Goal: Find specific page/section: Find specific page/section

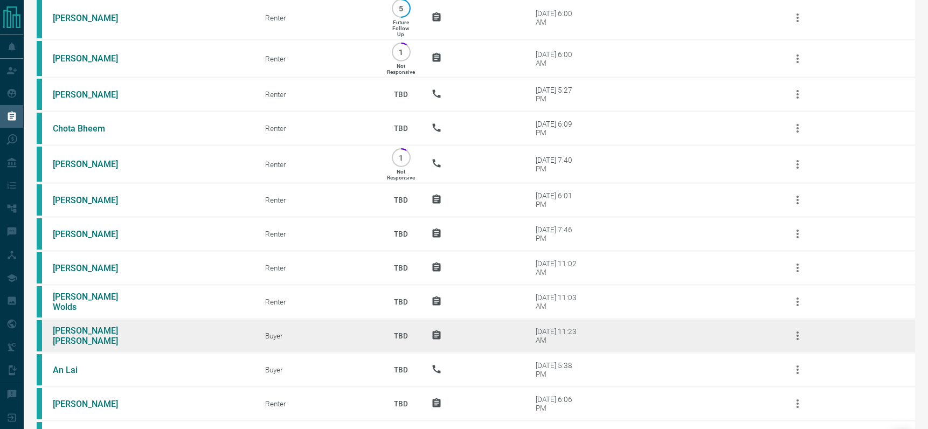
scroll to position [239, 0]
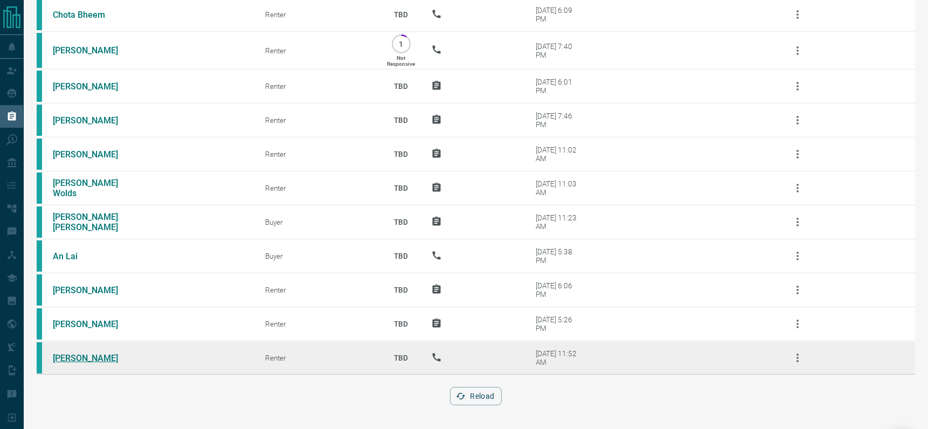
click at [82, 357] on link "[PERSON_NAME]" at bounding box center [93, 358] width 81 height 10
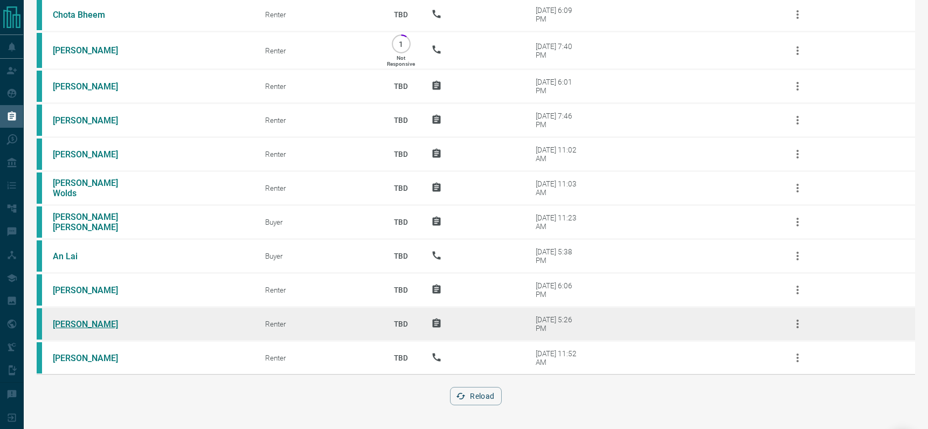
click at [67, 321] on link "[PERSON_NAME]" at bounding box center [93, 324] width 81 height 10
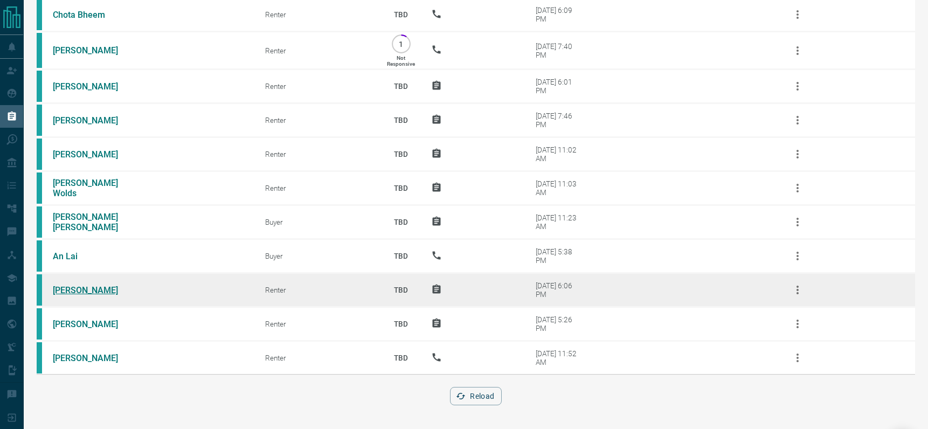
click at [69, 287] on link "[PERSON_NAME]" at bounding box center [93, 290] width 81 height 10
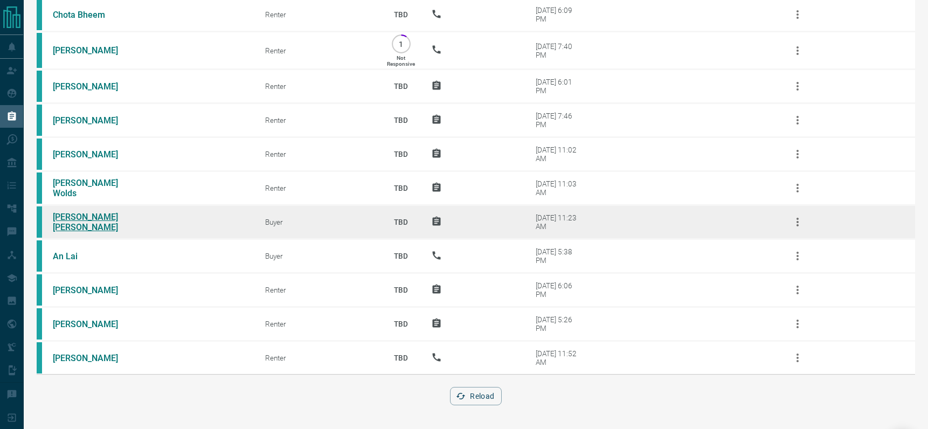
click at [65, 214] on link "[PERSON_NAME] [PERSON_NAME]" at bounding box center [93, 222] width 81 height 20
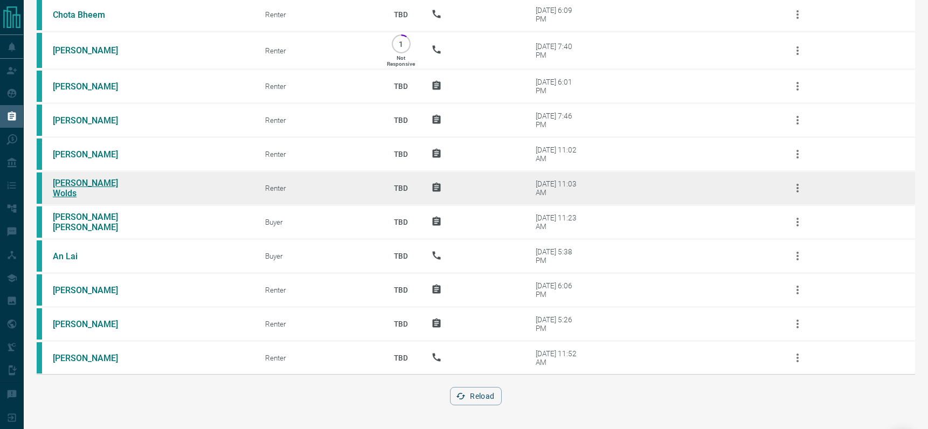
click at [72, 186] on link "[PERSON_NAME] Wolds" at bounding box center [93, 188] width 81 height 20
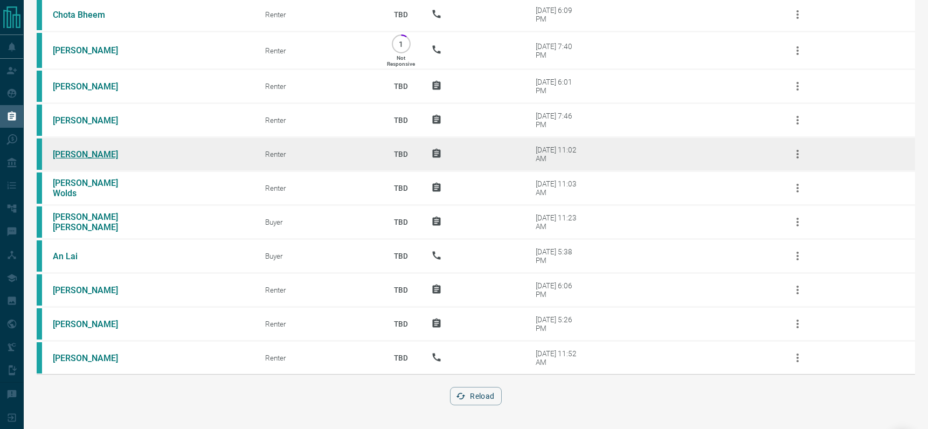
click at [66, 152] on link "[PERSON_NAME]" at bounding box center [93, 154] width 81 height 10
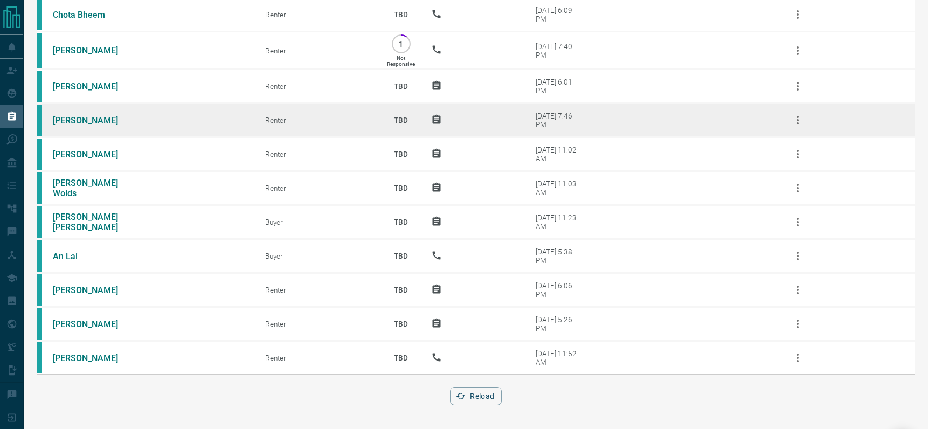
click at [94, 119] on link "[PERSON_NAME]" at bounding box center [93, 120] width 81 height 10
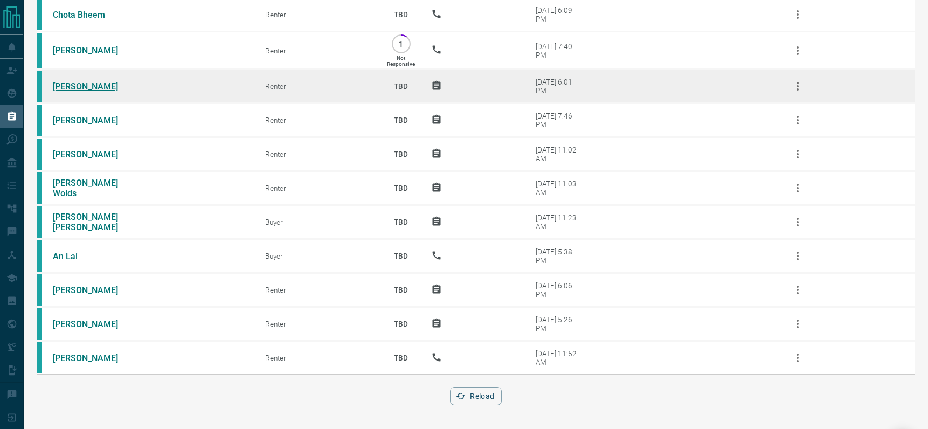
click at [83, 84] on link "[PERSON_NAME]" at bounding box center [93, 86] width 81 height 10
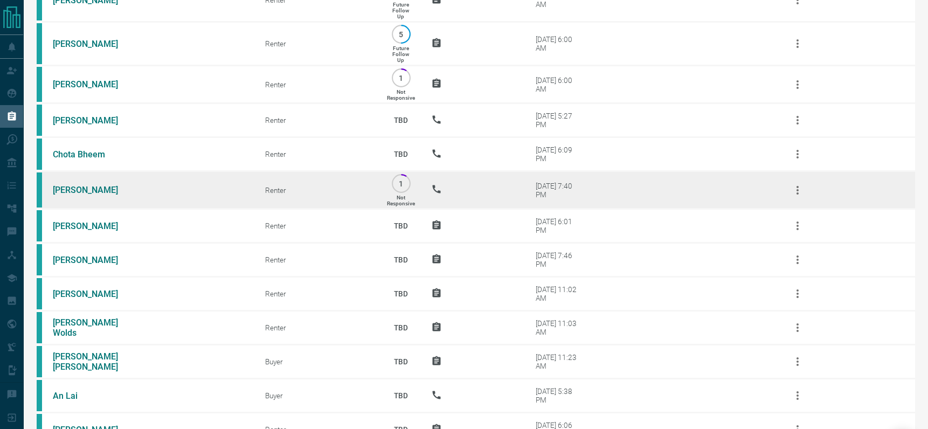
scroll to position [97, 0]
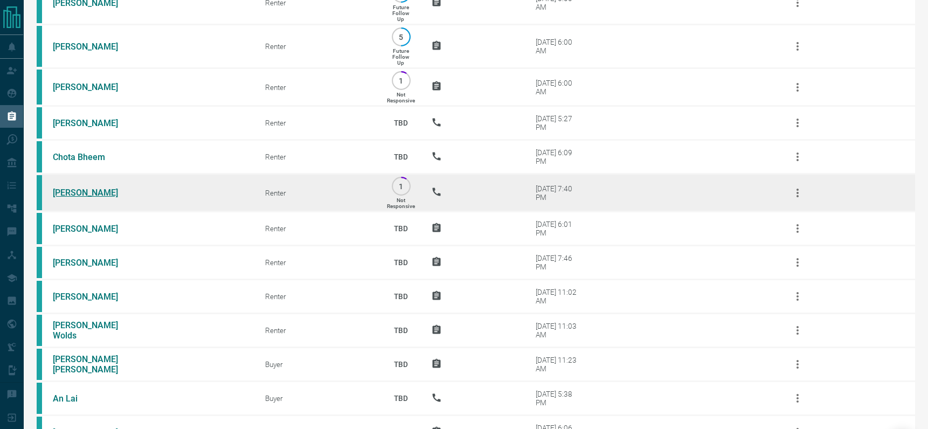
click at [77, 189] on link "[PERSON_NAME]" at bounding box center [93, 192] width 81 height 10
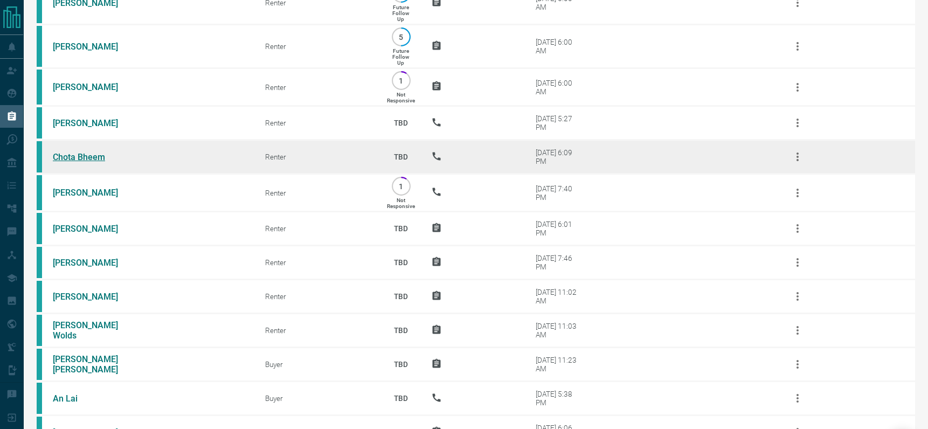
click at [88, 154] on link "Chota Bheem" at bounding box center [93, 157] width 81 height 10
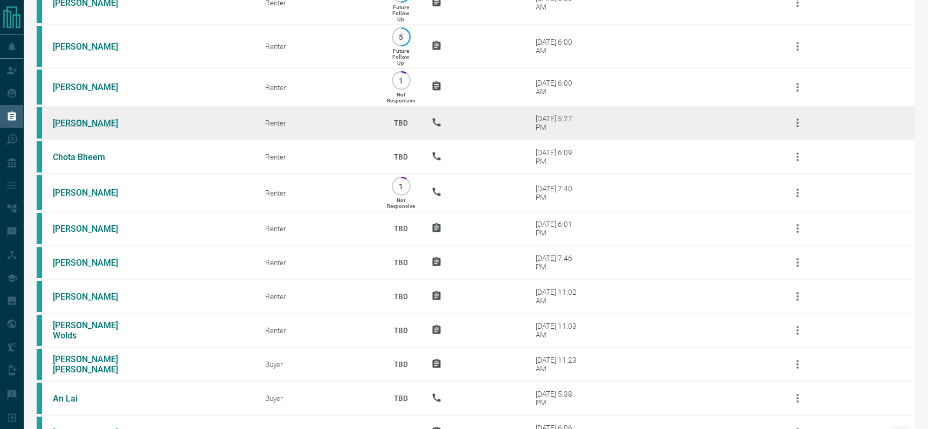
click at [82, 119] on link "[PERSON_NAME]" at bounding box center [93, 123] width 81 height 10
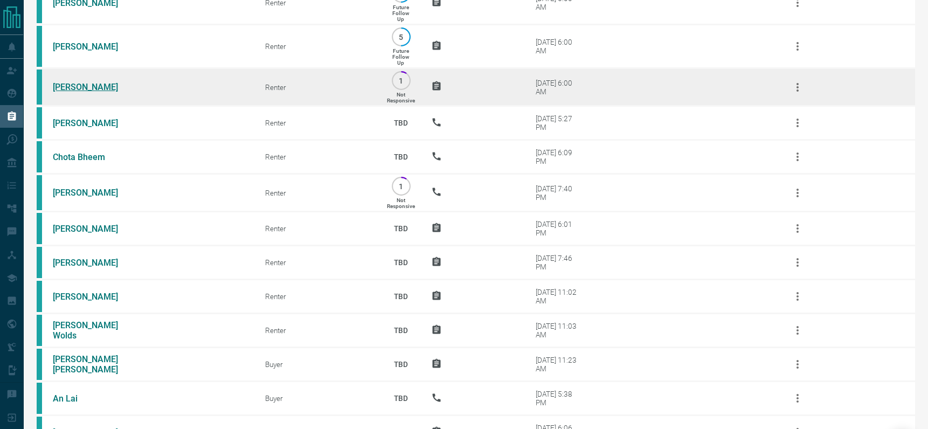
click at [94, 86] on link "[PERSON_NAME]" at bounding box center [93, 87] width 81 height 10
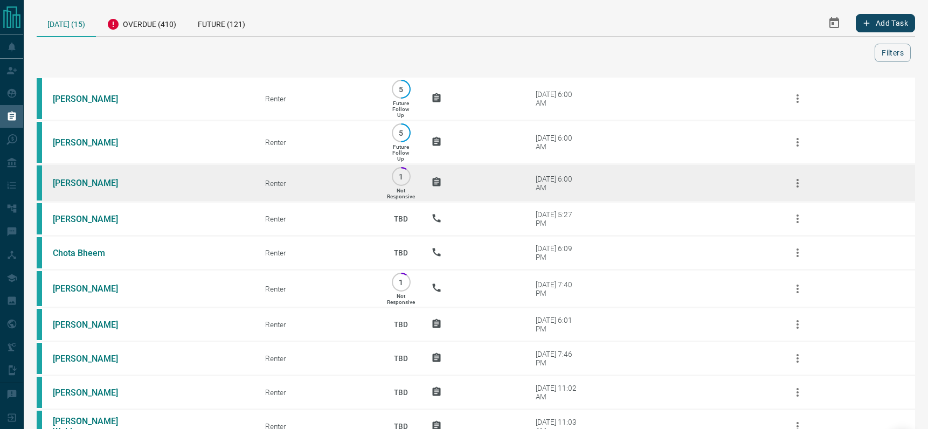
scroll to position [0, 0]
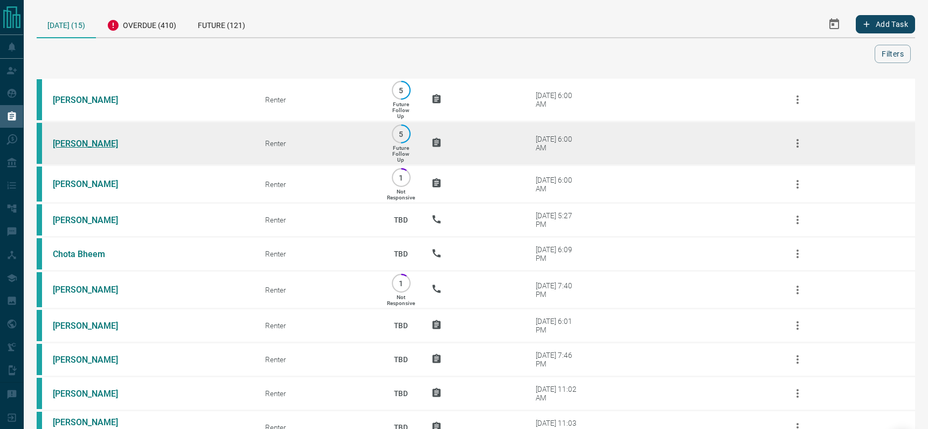
click at [72, 143] on link "[PERSON_NAME]" at bounding box center [93, 143] width 81 height 10
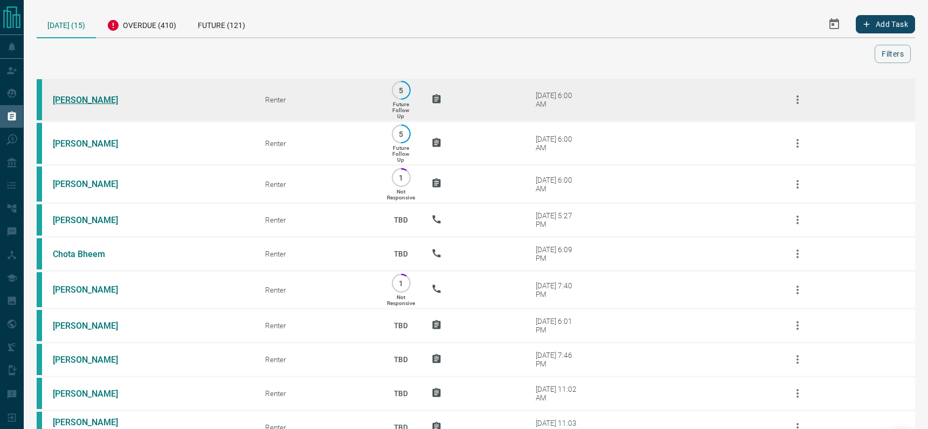
click at [69, 99] on link "[PERSON_NAME]" at bounding box center [93, 100] width 81 height 10
